Goal: Navigation & Orientation: Find specific page/section

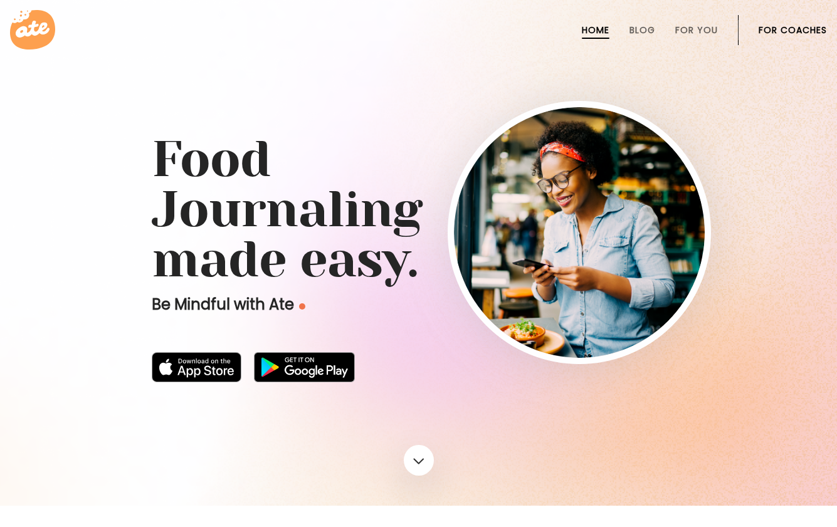
click at [808, 32] on link "For Coaches" at bounding box center [793, 30] width 68 height 10
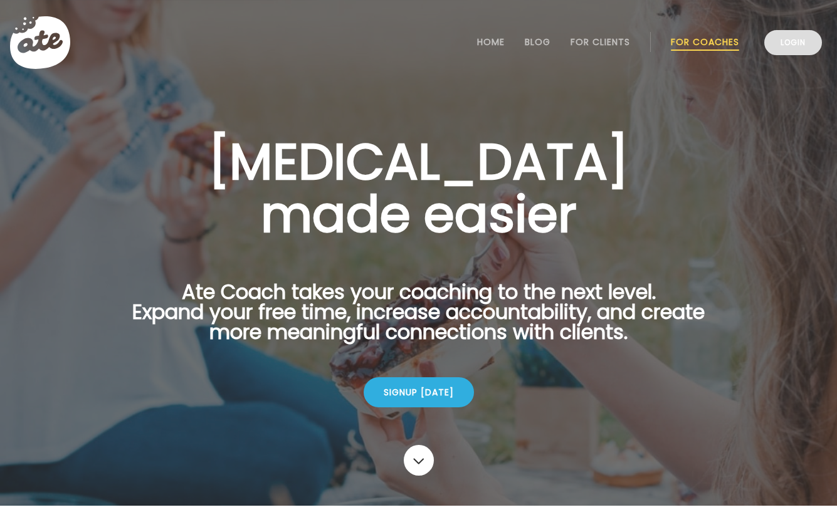
click at [794, 41] on link "Login" at bounding box center [794, 42] width 58 height 25
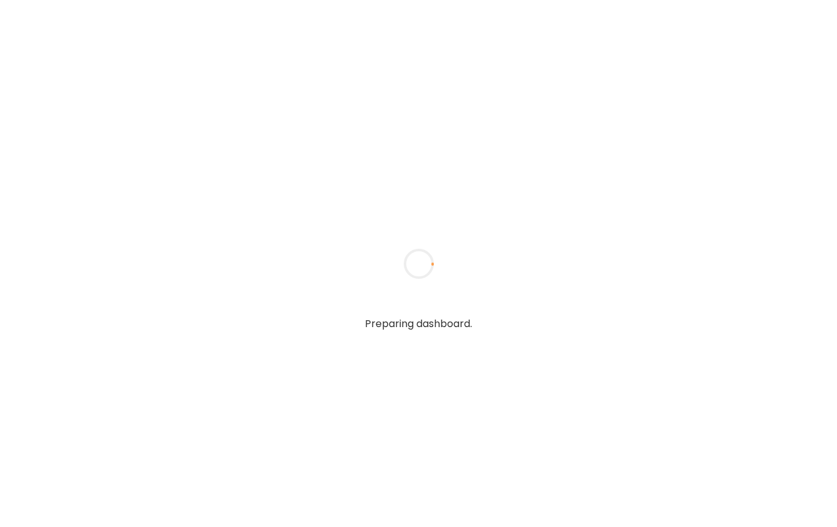
type input "**********"
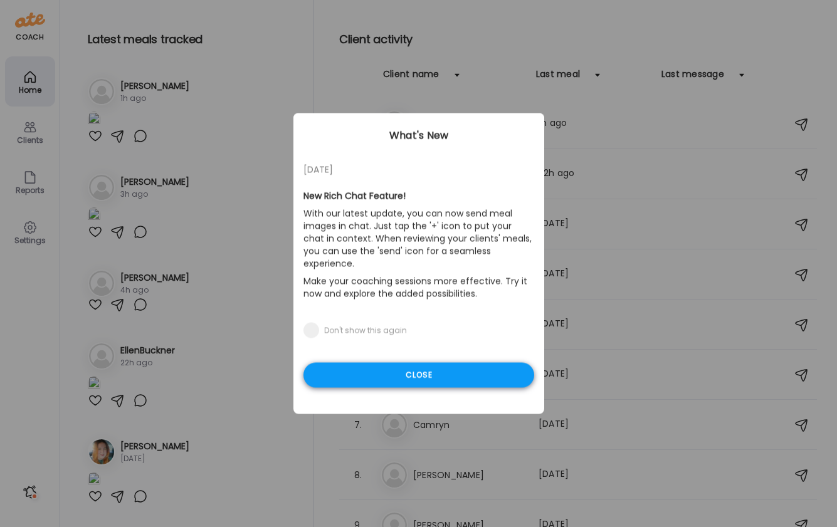
type input "**********"
click at [415, 368] on div "Close" at bounding box center [419, 375] width 231 height 25
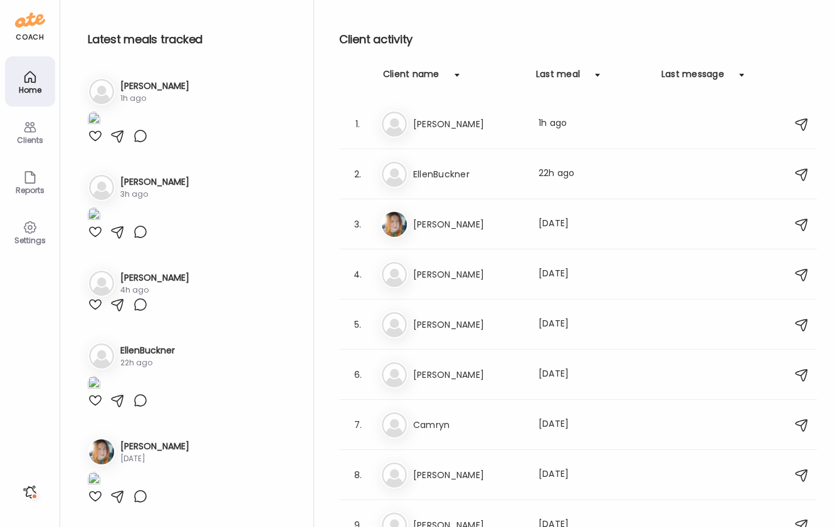
click at [134, 189] on h3 "Raechel" at bounding box center [154, 182] width 69 height 13
click at [124, 189] on h3 "Raechel" at bounding box center [154, 182] width 69 height 13
click at [138, 189] on h3 "Raechel" at bounding box center [154, 182] width 69 height 13
click at [100, 225] on img at bounding box center [94, 216] width 13 height 17
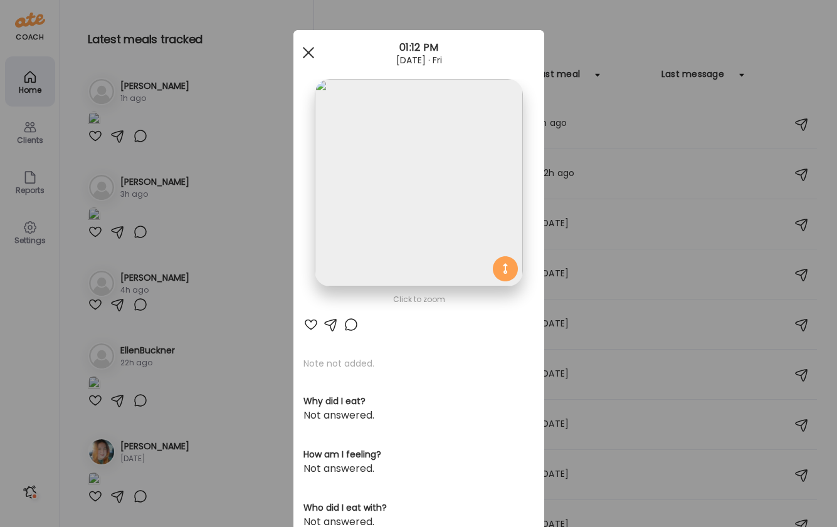
click at [309, 55] on div at bounding box center [308, 52] width 25 height 25
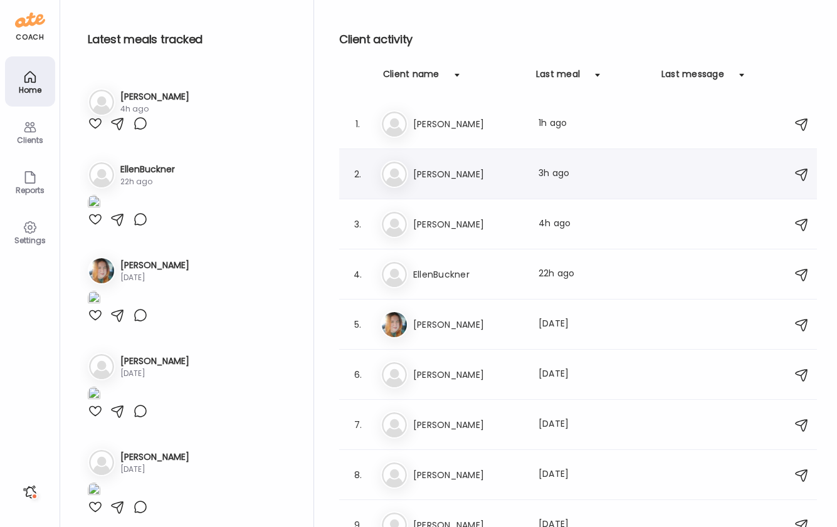
click at [441, 167] on h3 "Raechel" at bounding box center [468, 174] width 110 height 15
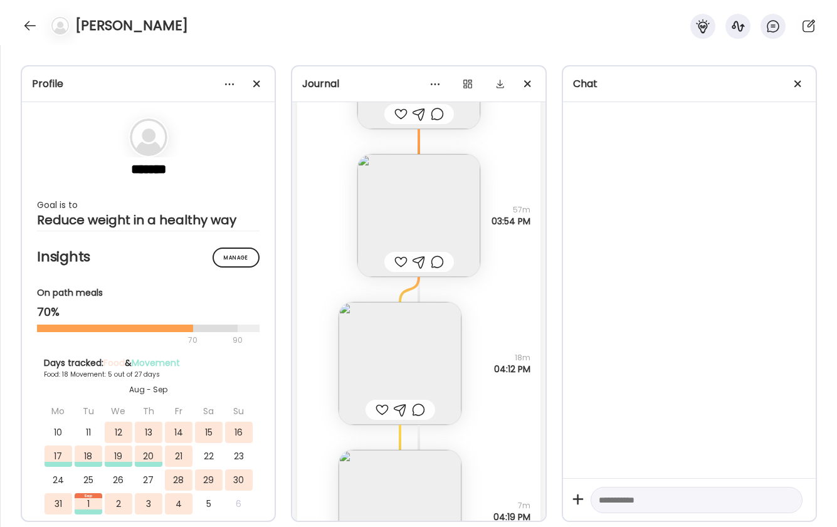
scroll to position [13690, 0]
